Goal: Obtain resource: Download file/media

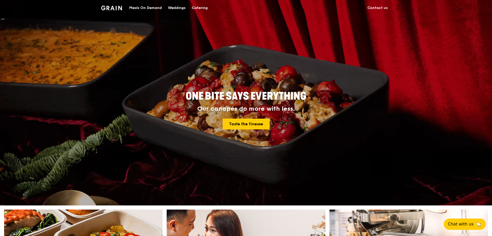
click at [195, 7] on div "Catering" at bounding box center [200, 7] width 16 height 15
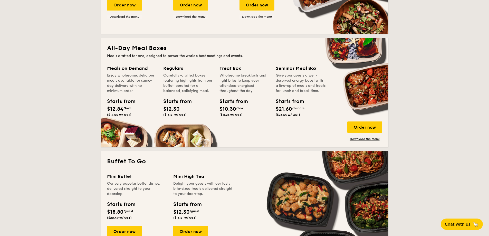
scroll to position [360, 0]
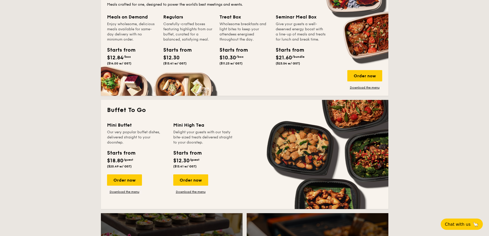
click at [188, 125] on div "Mini High Tea" at bounding box center [203, 125] width 60 height 7
click at [192, 193] on link "Download the menu" at bounding box center [190, 192] width 35 height 4
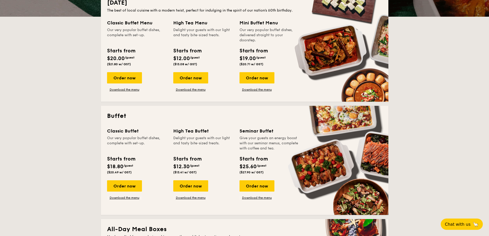
scroll to position [128, 0]
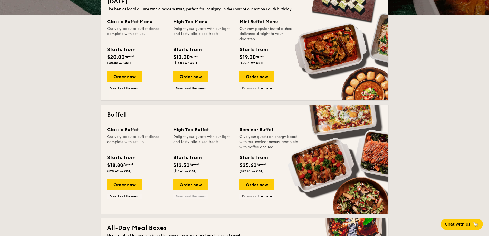
click at [188, 197] on link "Download the menu" at bounding box center [190, 196] width 35 height 4
